Goal: Check status: Check status

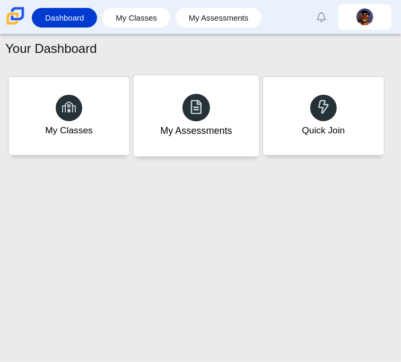
click at [204, 106] on div at bounding box center [196, 108] width 28 height 28
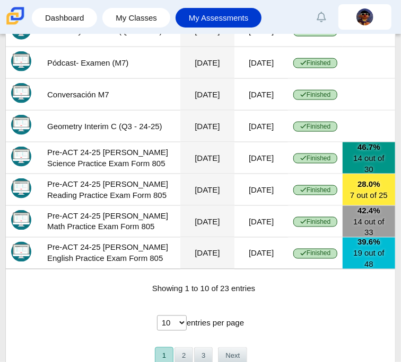
scroll to position [570, 0]
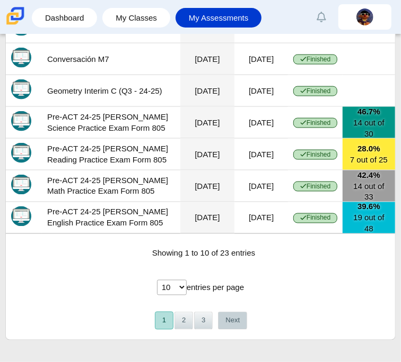
click at [242, 318] on button "Next" at bounding box center [232, 320] width 29 height 17
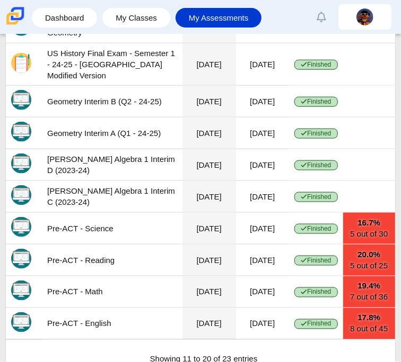
scroll to position [579, 0]
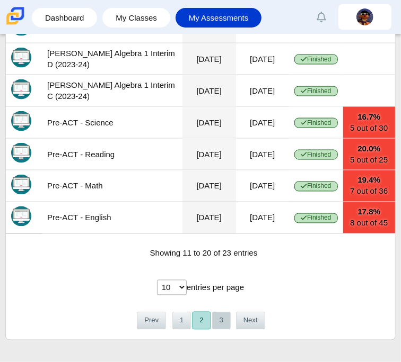
click at [224, 320] on button "3" at bounding box center [221, 320] width 19 height 17
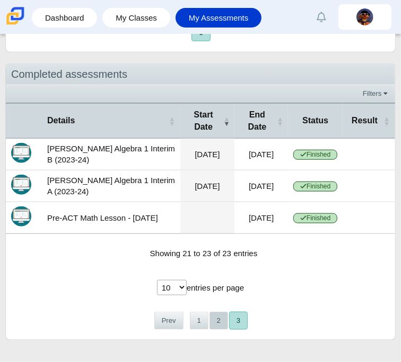
click at [214, 324] on button "2" at bounding box center [218, 320] width 19 height 17
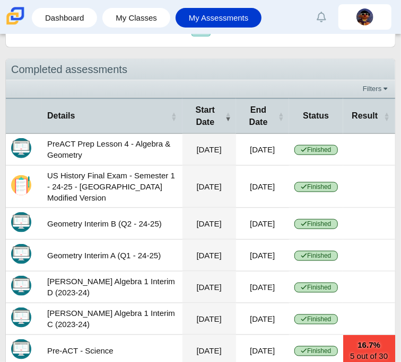
scroll to position [580, 0]
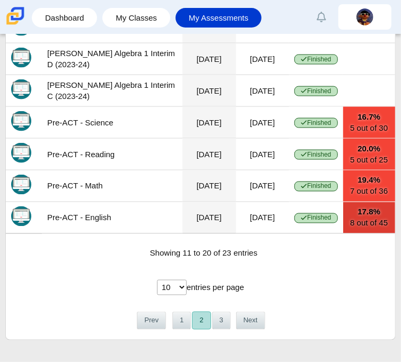
click at [368, 228] on link "17.8% 8 out of 45" at bounding box center [369, 217] width 52 height 31
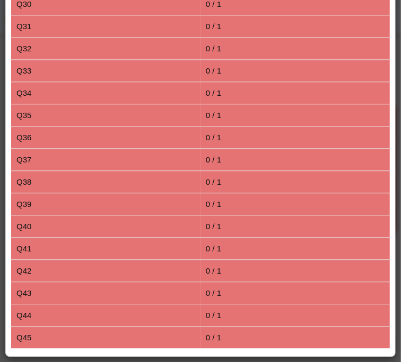
scroll to position [0, 0]
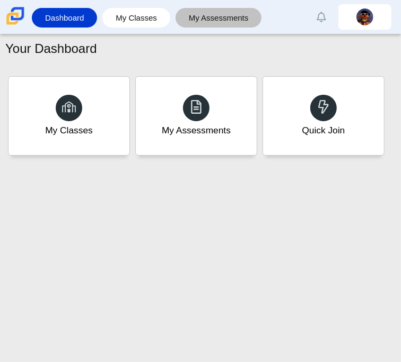
click at [223, 13] on link "My Assessments" at bounding box center [219, 18] width 76 height 20
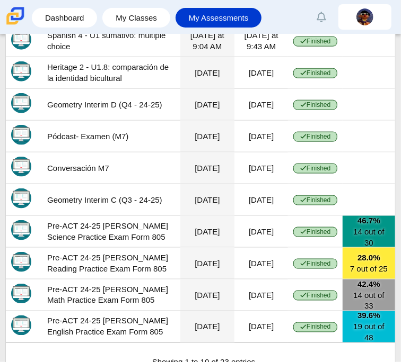
scroll to position [570, 0]
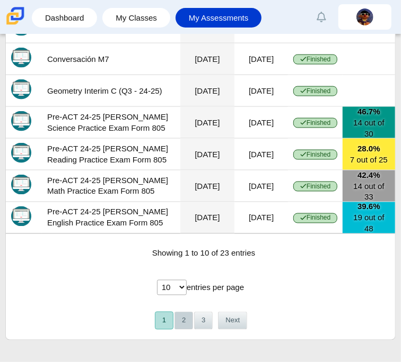
click at [179, 325] on button "2" at bounding box center [183, 320] width 19 height 17
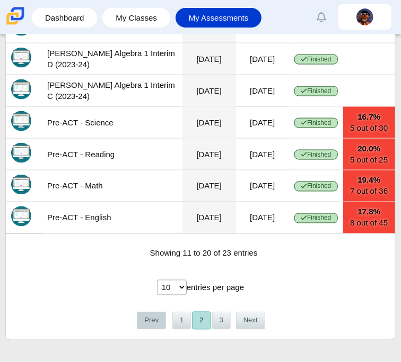
click at [156, 322] on button "Prev" at bounding box center [151, 320] width 29 height 17
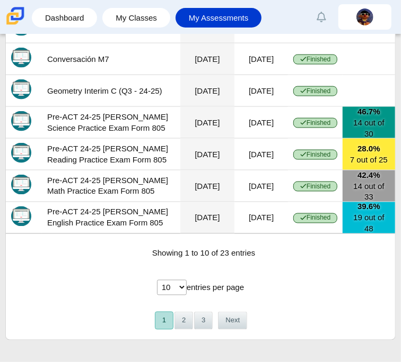
scroll to position [570, 0]
